Goal: Transaction & Acquisition: Book appointment/travel/reservation

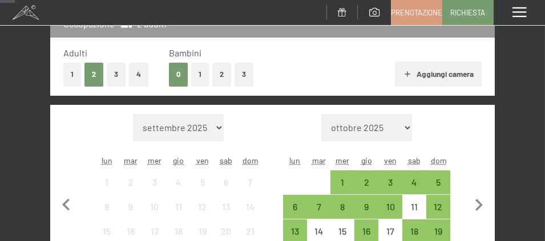
click at [409, 126] on select "[DATE] [DATE] [DATE] [DATE] [DATE] [DATE] [DATE] [DATE] [DATE] [DATE] [DATE] [D…" at bounding box center [366, 127] width 91 height 27
select select "[DATE]"
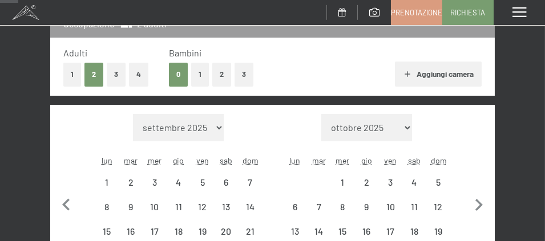
scroll to position [285, 0]
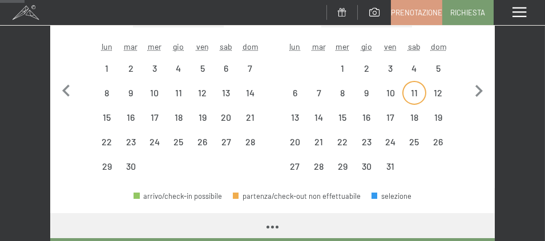
select select "[DATE]"
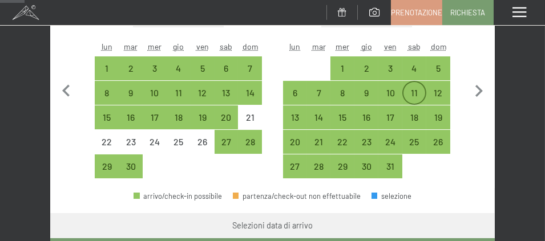
click at [416, 95] on div "11" at bounding box center [414, 99] width 22 height 22
select select "[DATE]"
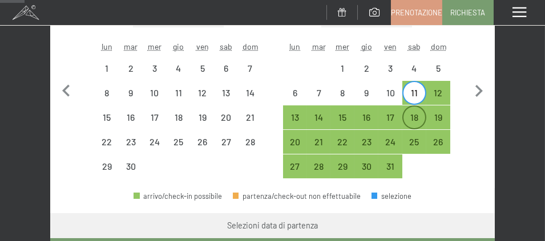
click at [416, 116] on div "18" at bounding box center [414, 124] width 22 height 22
select select "[DATE]"
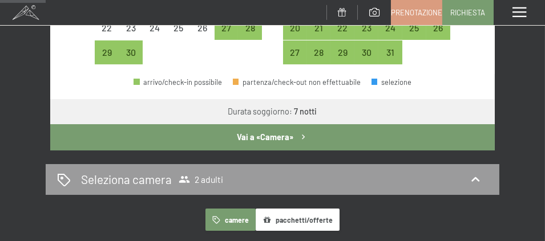
click at [275, 128] on button "Vai a «Camera»" at bounding box center [272, 137] width 444 height 26
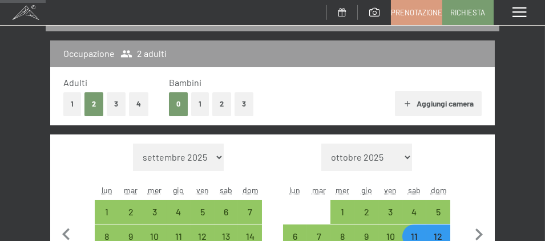
select select "[DATE]"
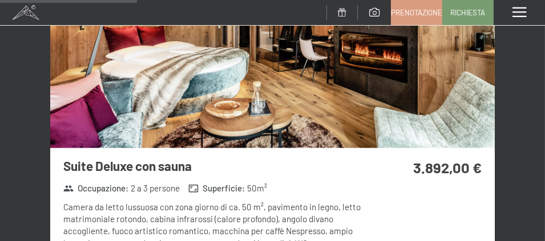
scroll to position [2080, 0]
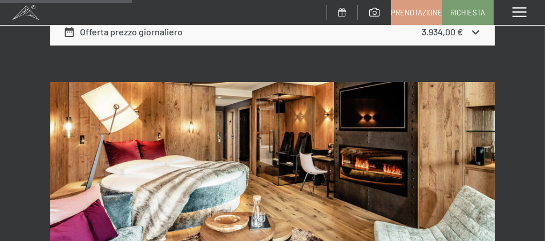
click at [290, 141] on img at bounding box center [272, 172] width 444 height 180
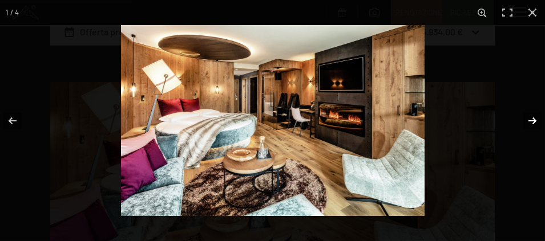
click at [535, 119] on button "button" at bounding box center [525, 120] width 40 height 57
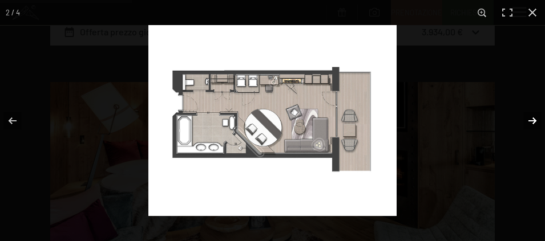
click at [534, 117] on button "button" at bounding box center [525, 120] width 40 height 57
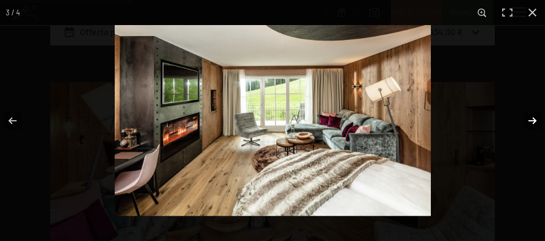
click at [534, 117] on button "button" at bounding box center [525, 120] width 40 height 57
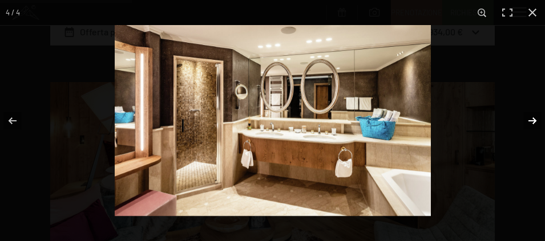
click at [534, 116] on button "button" at bounding box center [525, 120] width 40 height 57
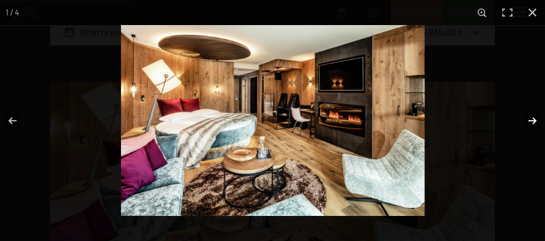
click at [534, 116] on button "button" at bounding box center [525, 120] width 40 height 57
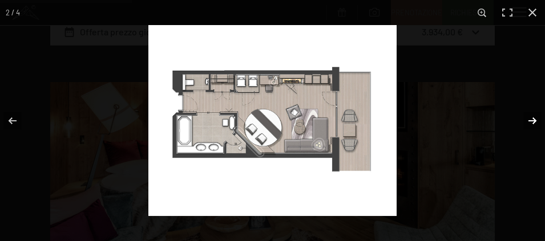
click at [534, 116] on button "button" at bounding box center [525, 120] width 40 height 57
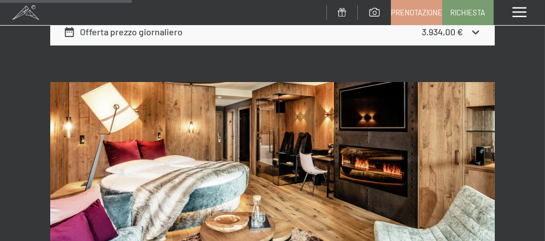
click at [0, 0] on button "button" at bounding box center [0, 0] width 0 height 0
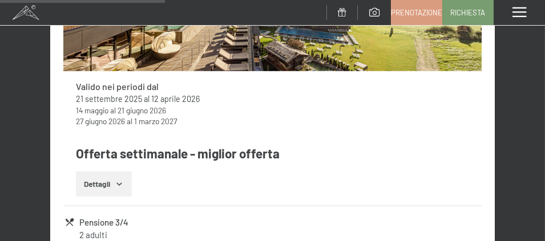
scroll to position [2764, 0]
